Goal: Task Accomplishment & Management: Complete application form

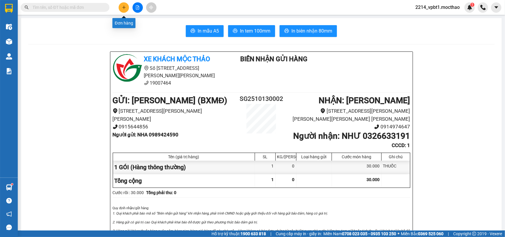
click at [126, 9] on icon "plus" at bounding box center [124, 7] width 4 height 4
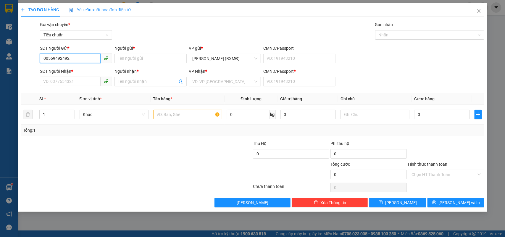
click at [46, 58] on input "00569492492" at bounding box center [70, 58] width 61 height 9
type input "0569492492"
click at [50, 70] on div "0569492492 - [PERSON_NAME]" at bounding box center [75, 70] width 65 height 7
type input "TRƯỜNG"
type input "0862071791"
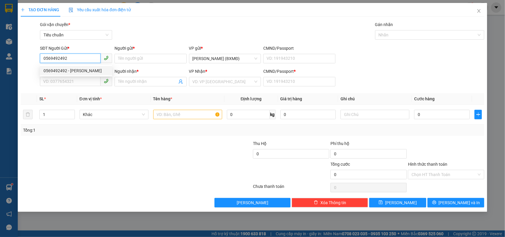
type input "TRUNG"
type input "1"
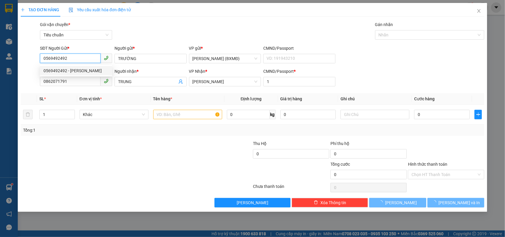
type input "30.000"
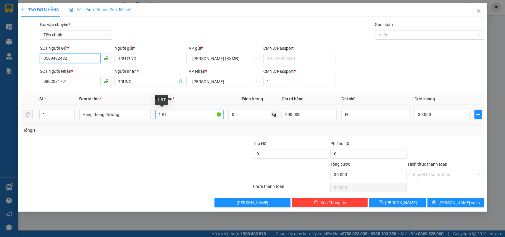
type input "0569492492"
drag, startPoint x: 161, startPoint y: 116, endPoint x: 172, endPoint y: 117, distance: 10.2
click at [172, 117] on input "1 BT" at bounding box center [189, 114] width 68 height 9
type input "1 H"
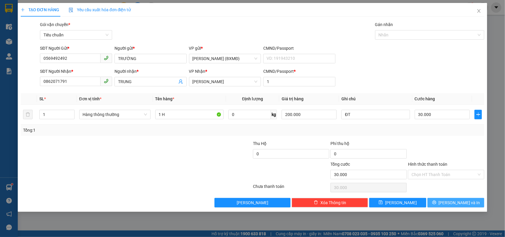
click at [469, 202] on button "[PERSON_NAME] và In" at bounding box center [455, 202] width 57 height 9
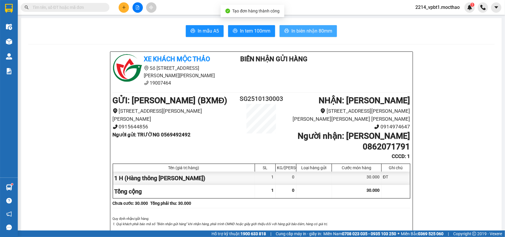
click at [313, 33] on span "In biên nhận 80mm" at bounding box center [311, 30] width 41 height 7
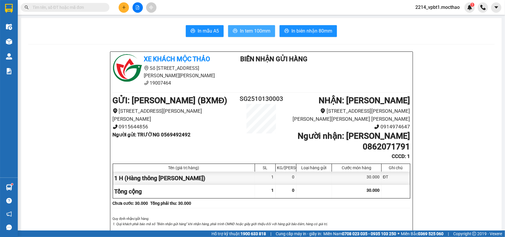
click at [252, 33] on span "In tem 100mm" at bounding box center [255, 30] width 30 height 7
